Goal: Entertainment & Leisure: Consume media (video, audio)

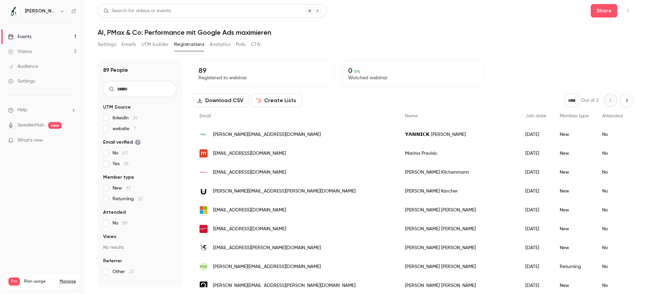
scroll to position [30, 0]
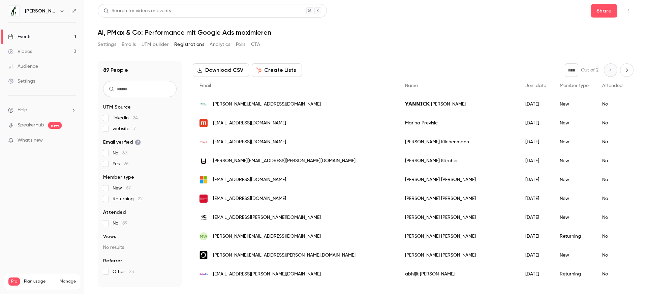
click at [36, 54] on link "Videos 3" at bounding box center [42, 51] width 84 height 15
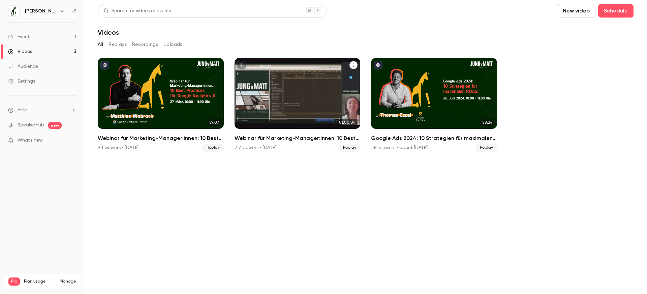
click at [299, 144] on div "217 viewers • [DATE] Replay" at bounding box center [298, 148] width 126 height 8
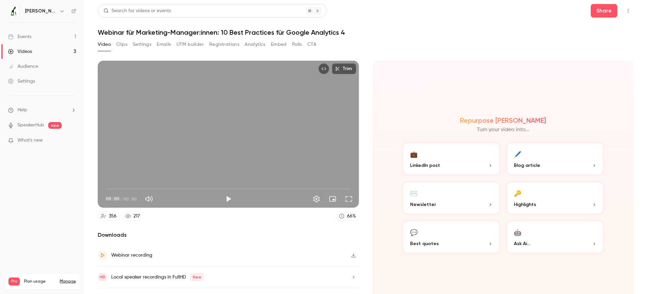
click at [227, 41] on button "Registrations" at bounding box center [224, 44] width 30 height 11
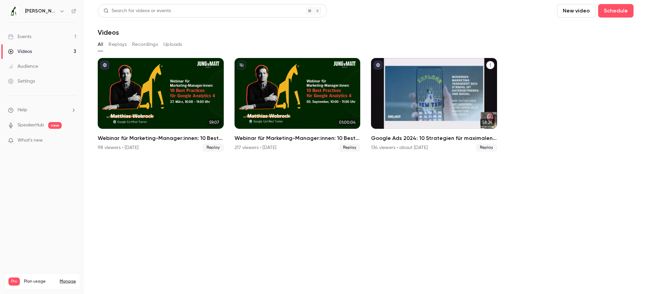
click at [457, 141] on h2 "Google Ads 2024: 10 Strategien für maximalen ROAS" at bounding box center [434, 138] width 126 height 8
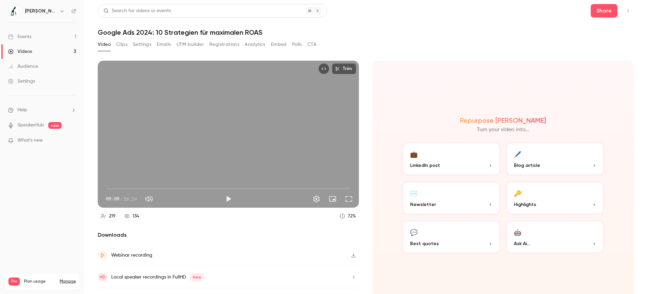
click at [217, 47] on button "Registrations" at bounding box center [224, 44] width 30 height 11
